Goal: Transaction & Acquisition: Purchase product/service

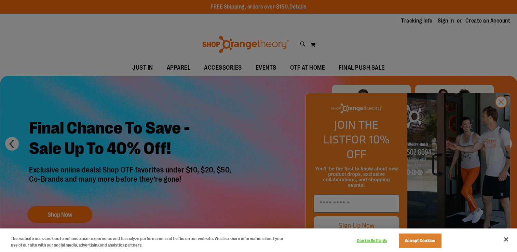
click at [502, 115] on div at bounding box center [258, 126] width 517 height 252
click at [500, 114] on div at bounding box center [258, 126] width 517 height 252
click at [509, 243] on button "Close" at bounding box center [506, 239] width 15 height 15
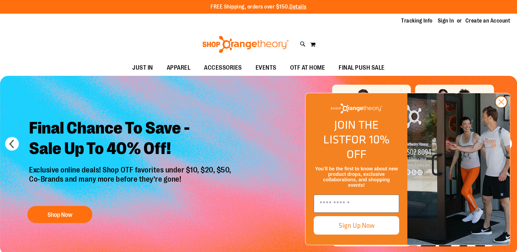
click at [502, 108] on circle "Close dialog" at bounding box center [501, 101] width 11 height 11
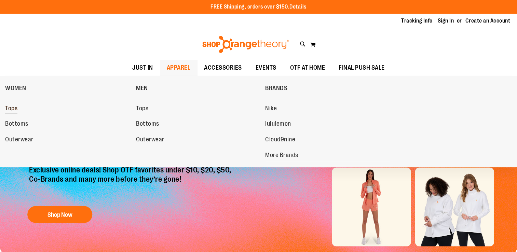
click at [7, 112] on span "Tops" at bounding box center [11, 109] width 12 height 9
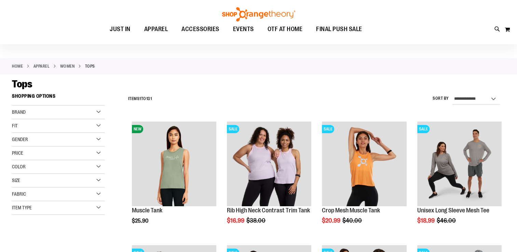
scroll to position [19, 0]
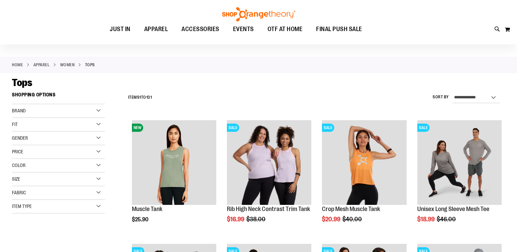
click at [59, 206] on div "Item Type" at bounding box center [58, 207] width 93 height 14
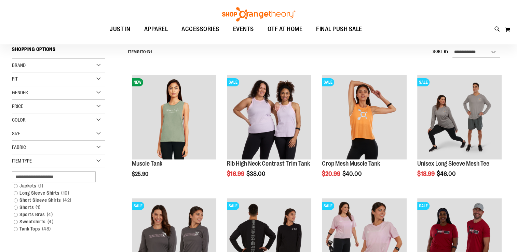
scroll to position [65, 0]
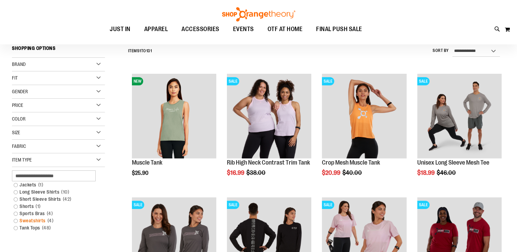
click at [25, 222] on link "Sweatshirts 4 items" at bounding box center [54, 220] width 89 height 7
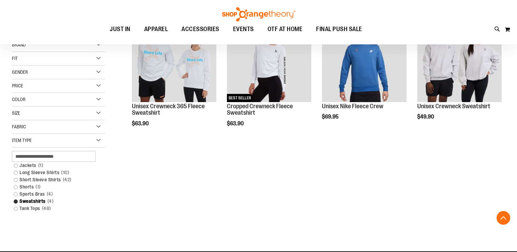
scroll to position [122, 0]
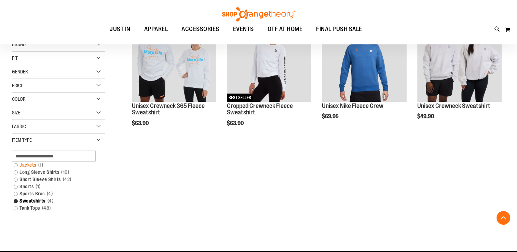
click at [20, 164] on link "Jackets 1 item" at bounding box center [54, 165] width 89 height 7
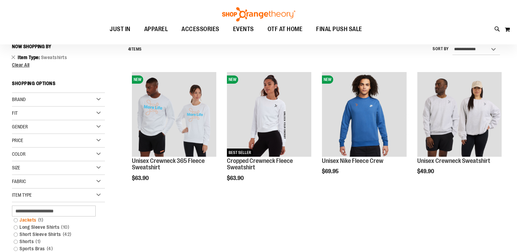
scroll to position [64, 0]
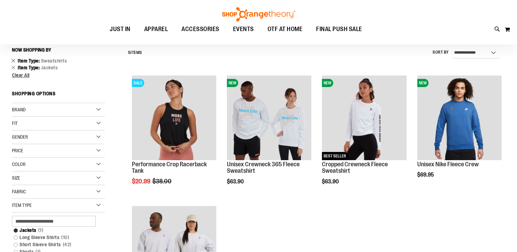
click at [12, 58] on link "Remove This Item" at bounding box center [13, 60] width 4 height 7
click at [12, 62] on link "Remove This Item" at bounding box center [13, 60] width 4 height 7
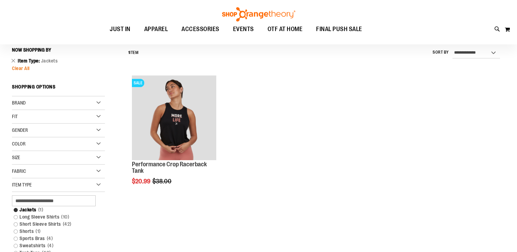
click at [14, 69] on span "Clear All" at bounding box center [21, 68] width 18 height 5
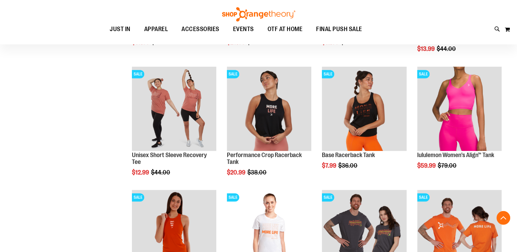
scroll to position [378, 0]
